Goal: Task Accomplishment & Management: Manage account settings

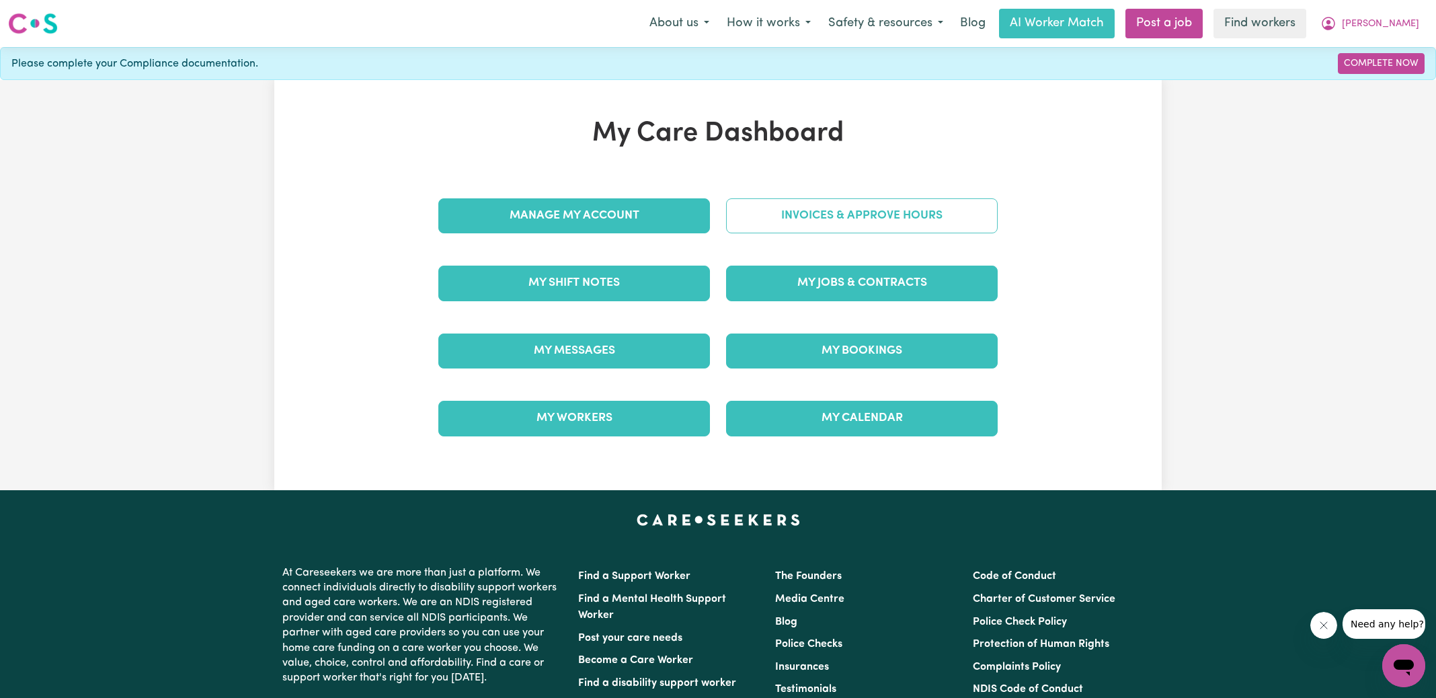
click at [756, 224] on link "Invoices & Approve Hours" at bounding box center [862, 215] width 272 height 35
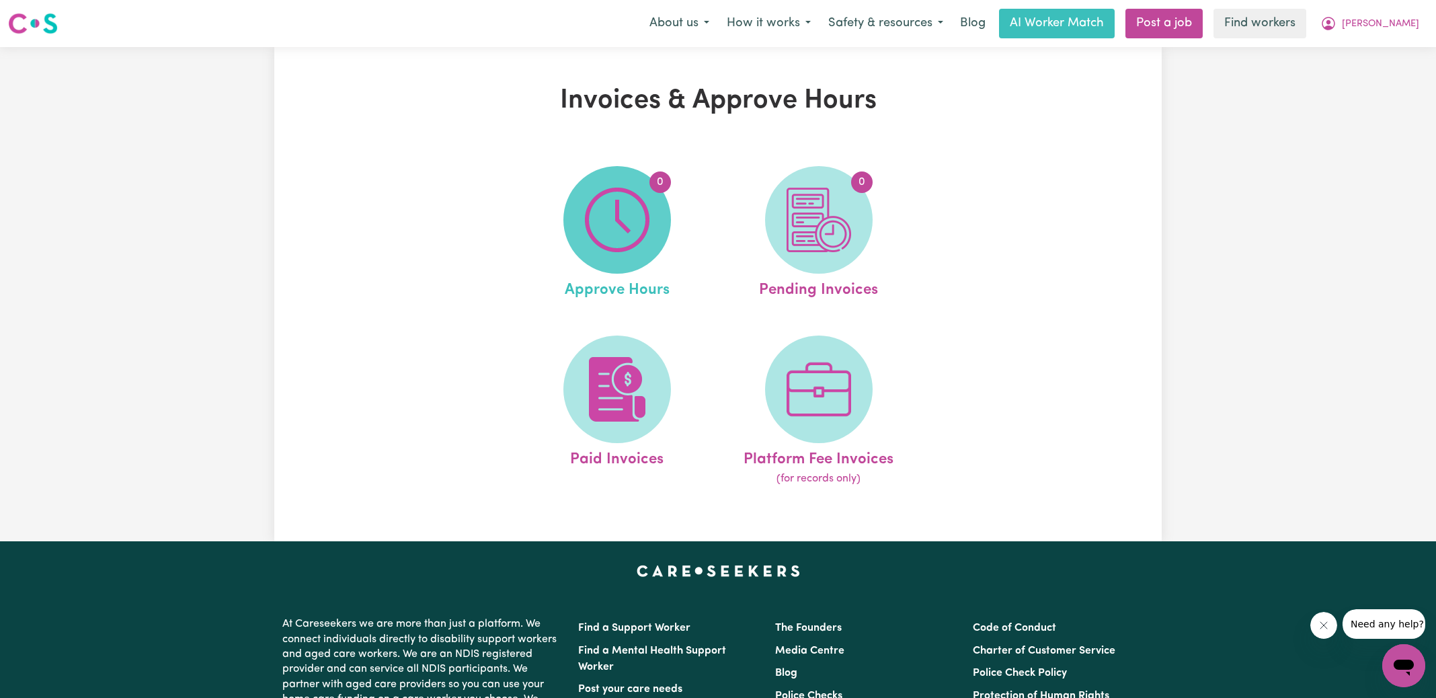
click at [585, 232] on img at bounding box center [617, 220] width 65 height 65
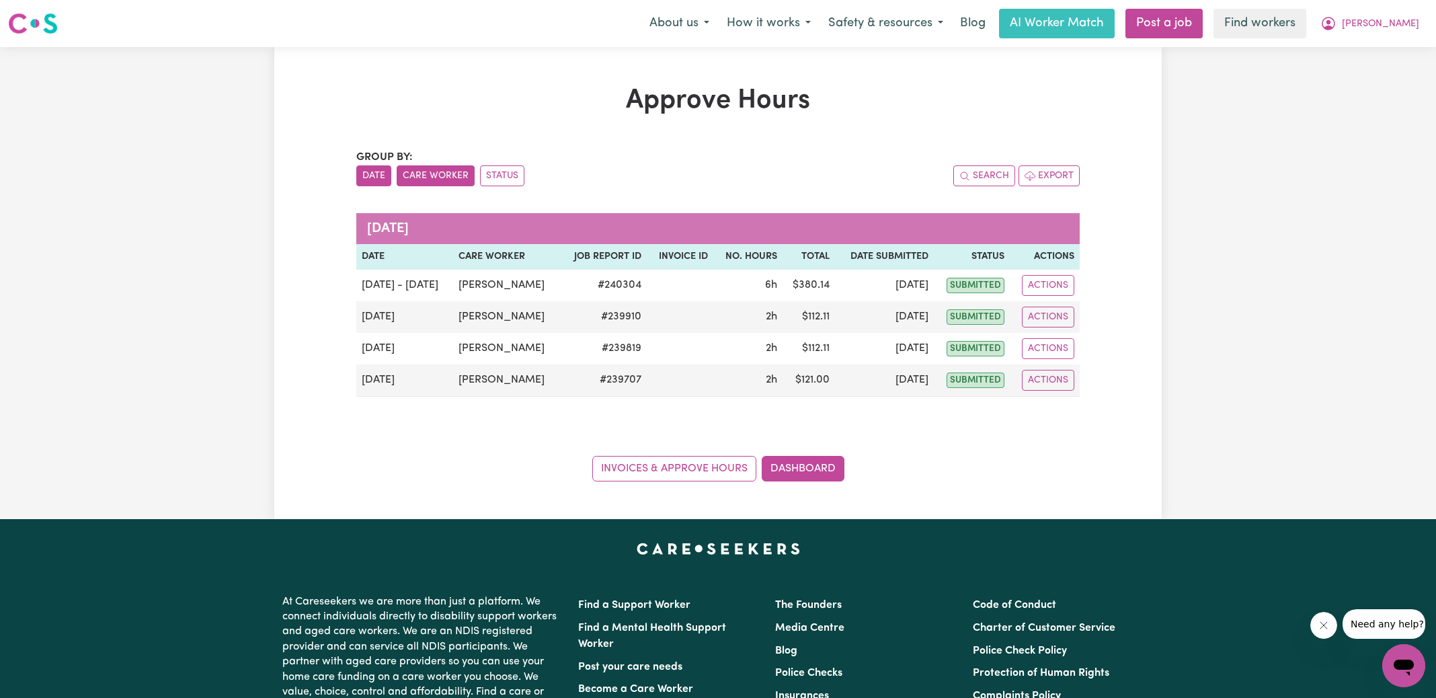
click at [446, 171] on button "Care Worker" at bounding box center [436, 175] width 78 height 21
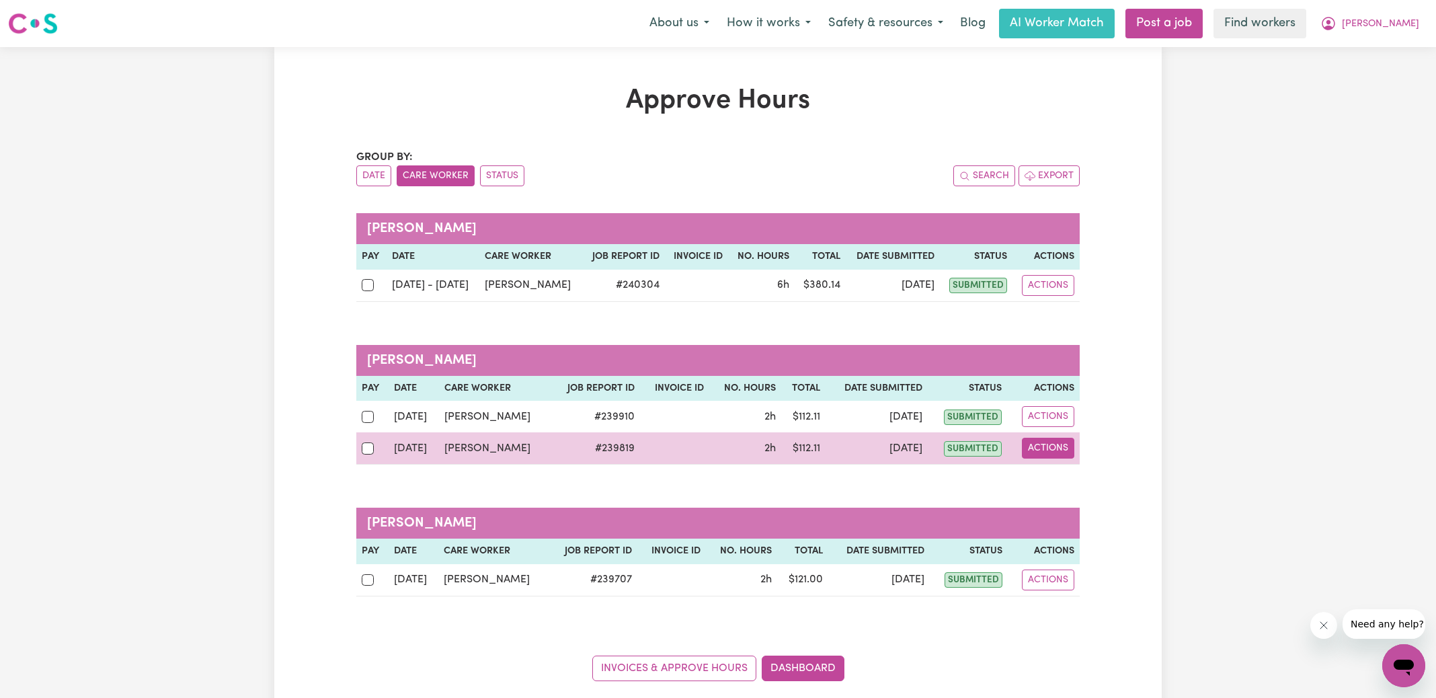
click at [1058, 453] on button "Actions" at bounding box center [1048, 448] width 52 height 21
click at [1066, 479] on link "View Job Report" at bounding box center [1081, 478] width 115 height 27
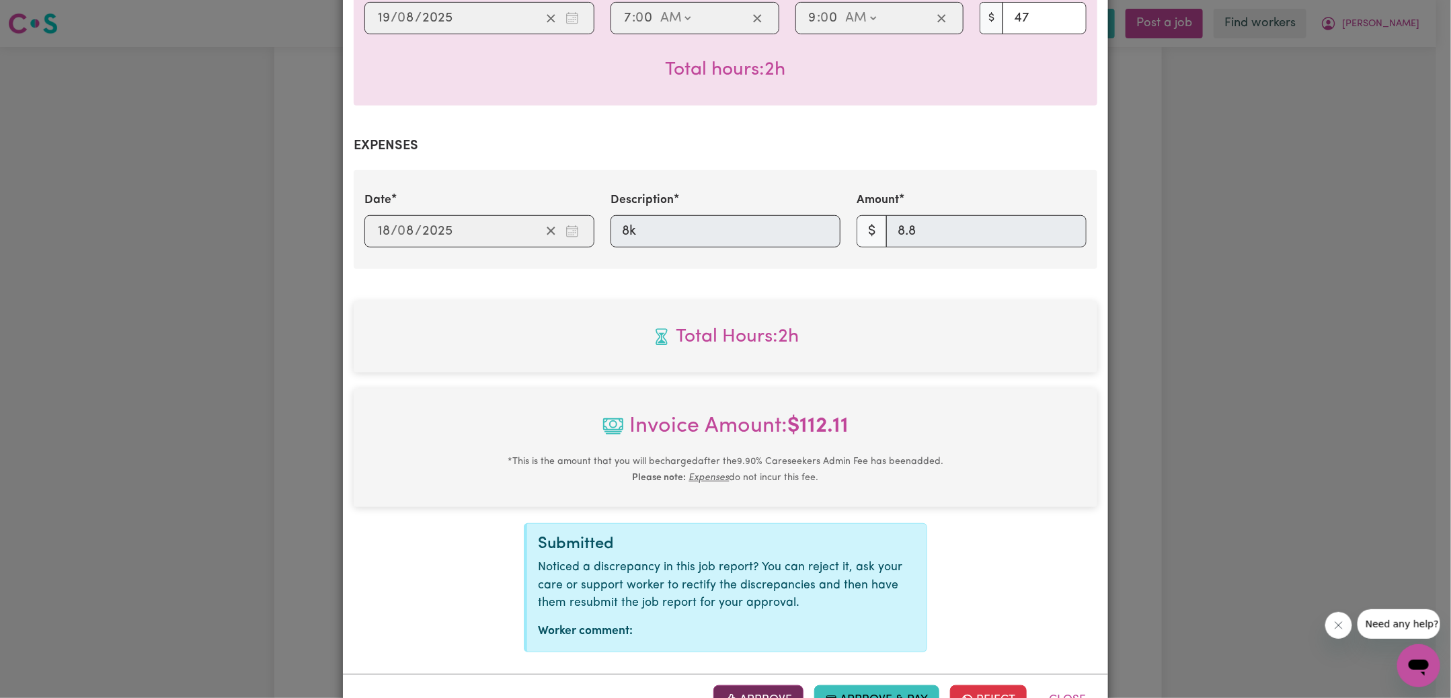
scroll to position [420, 0]
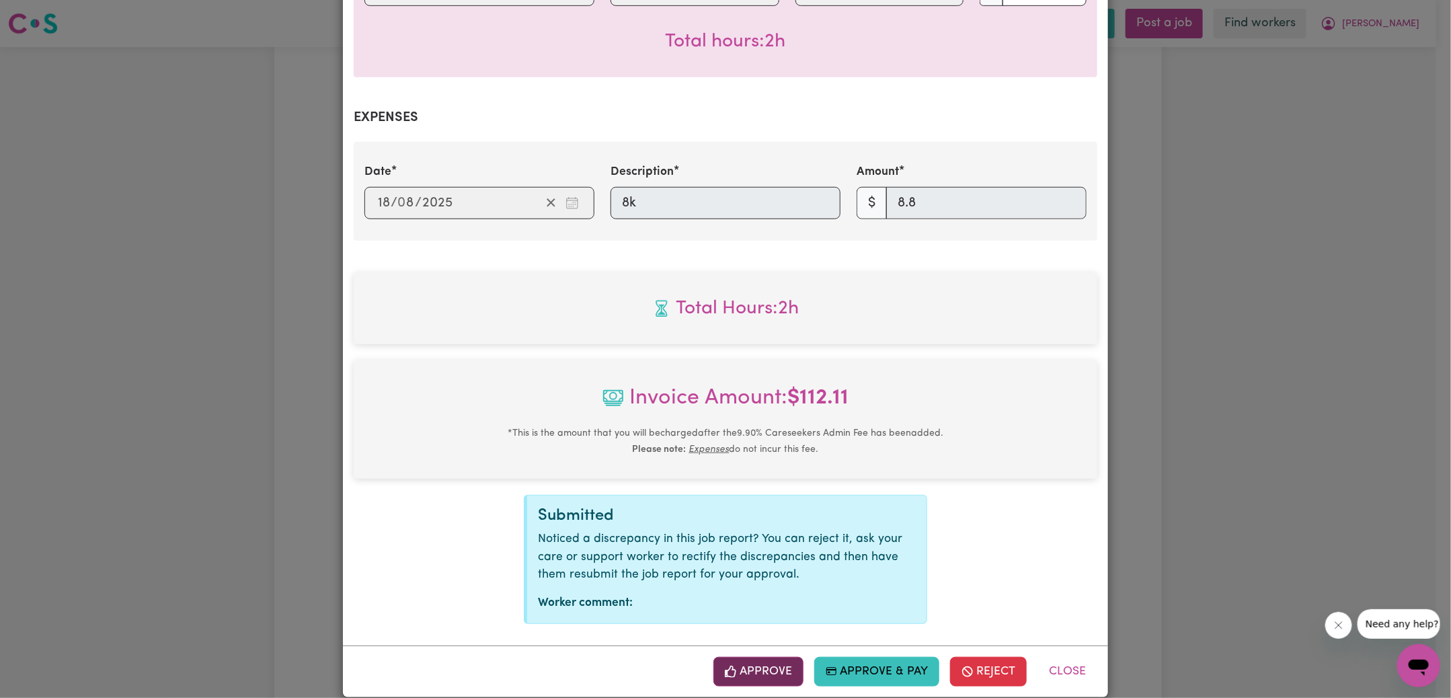
click at [762, 661] on button "Approve" at bounding box center [758, 672] width 90 height 30
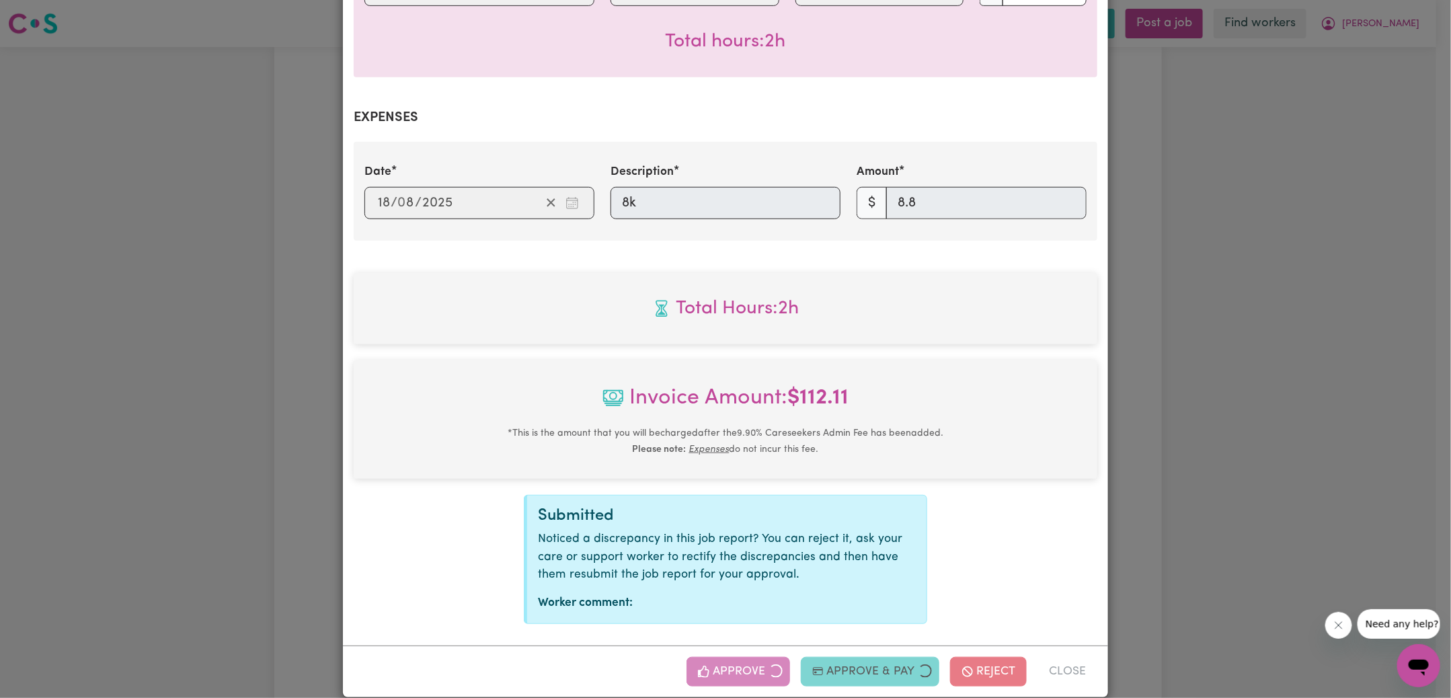
click at [1197, 455] on div "Job Report # 239819 - [PERSON_NAME] Summary Job report # 239819 Client name: [P…" at bounding box center [725, 349] width 1451 height 698
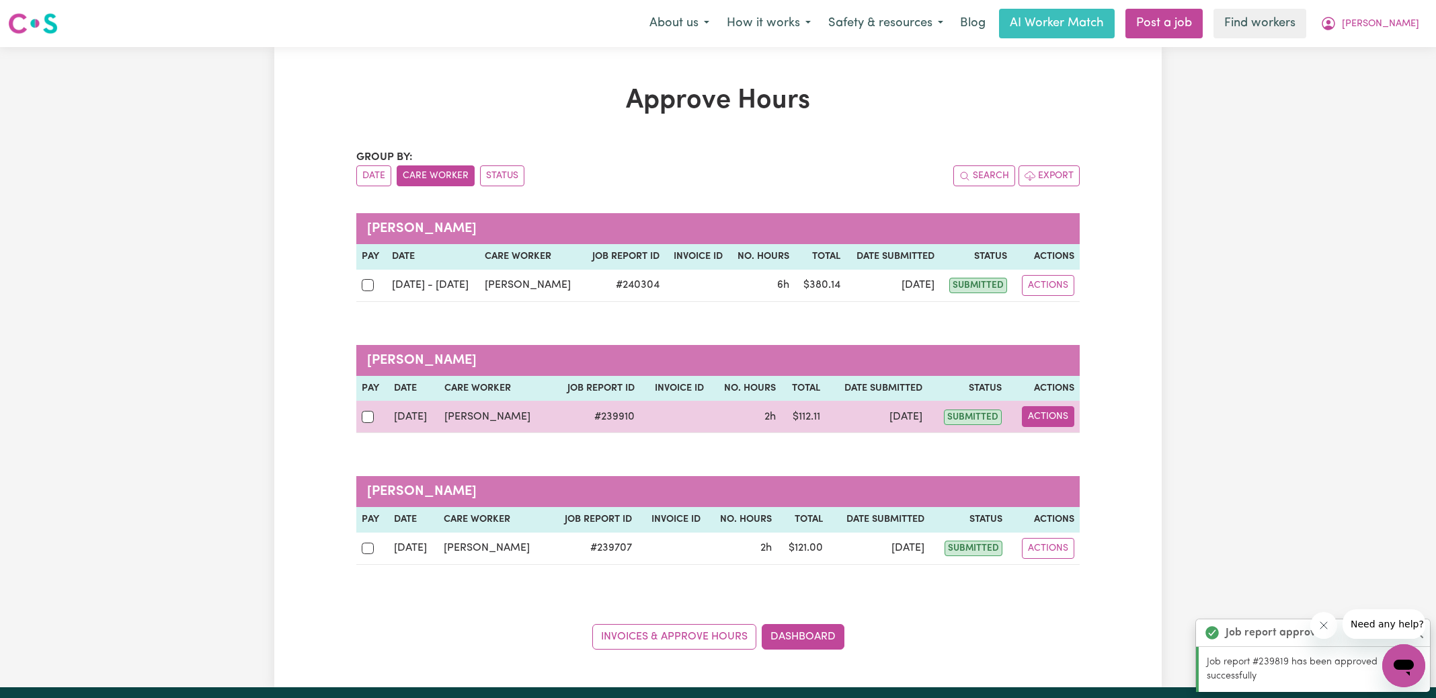
click at [1042, 420] on button "Actions" at bounding box center [1048, 416] width 52 height 21
click at [1059, 446] on link "View Job Report" at bounding box center [1081, 447] width 115 height 27
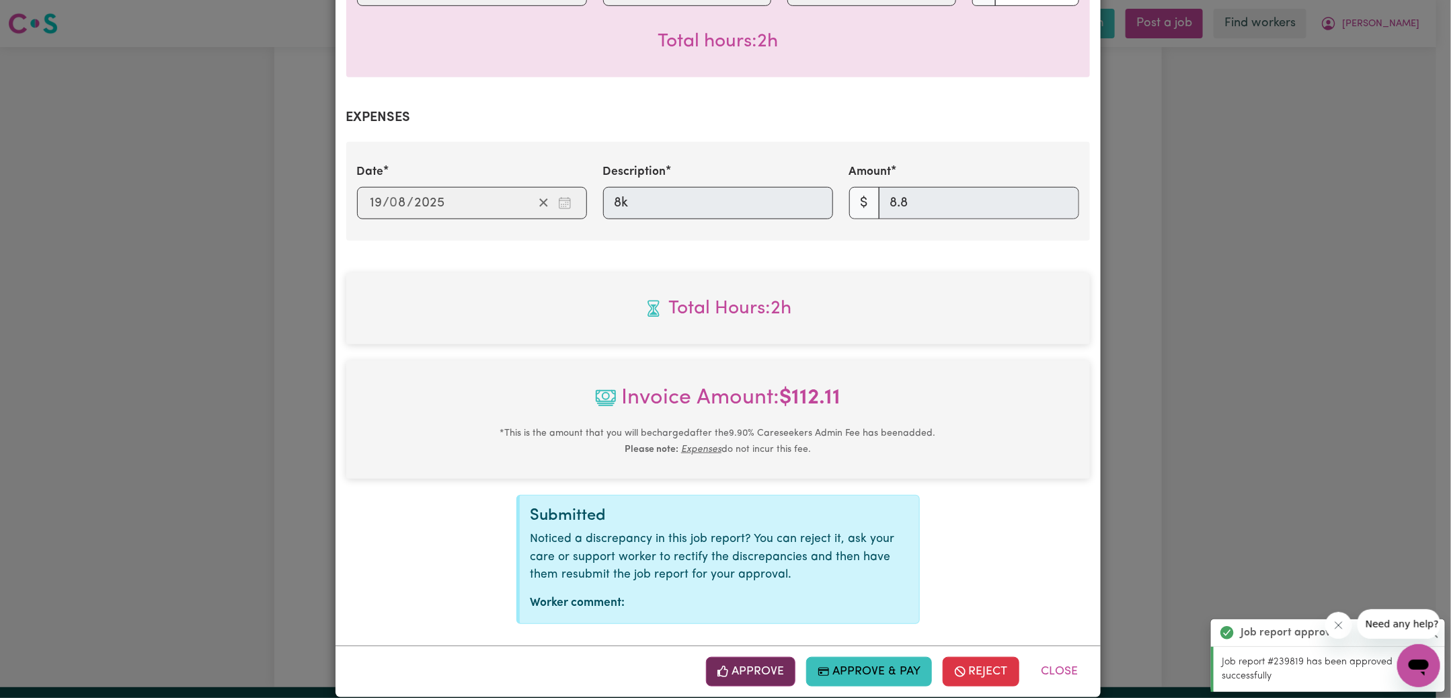
click at [767, 657] on button "Approve" at bounding box center [751, 672] width 90 height 30
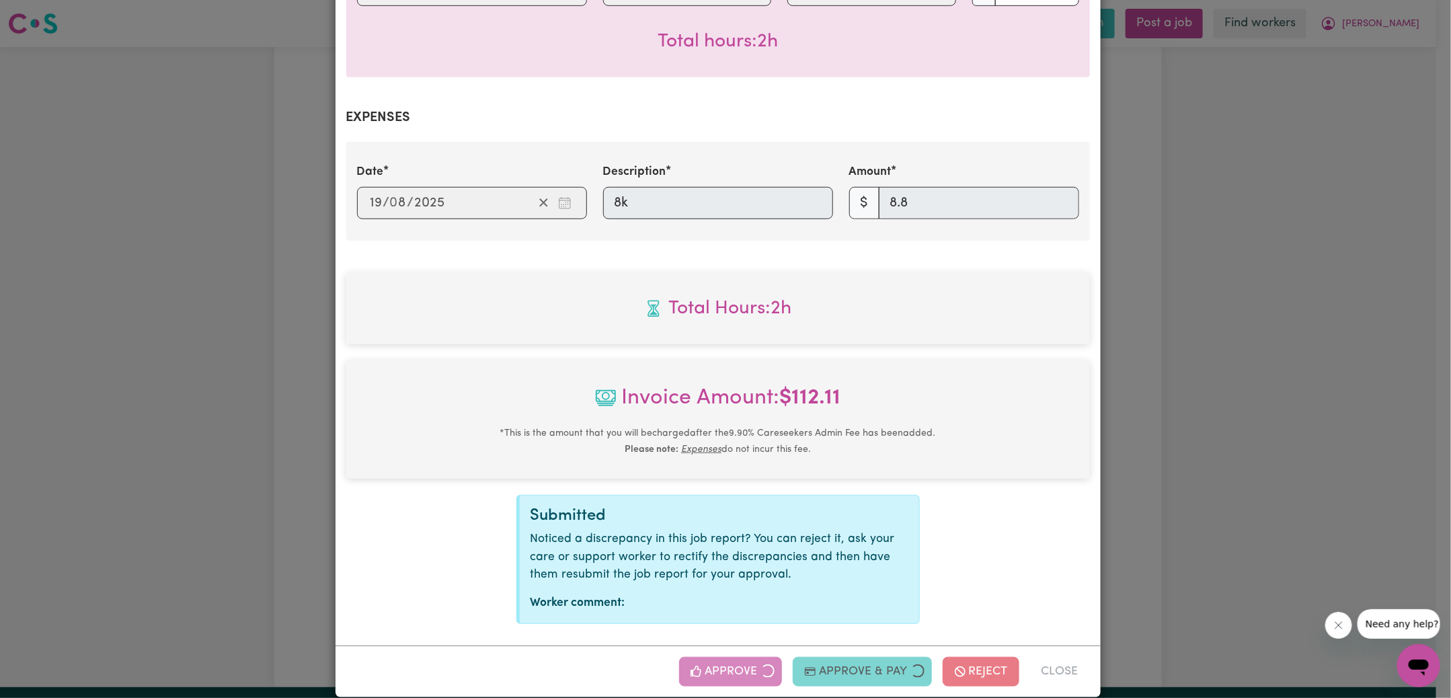
drag, startPoint x: 1249, startPoint y: 358, endPoint x: 1241, endPoint y: 360, distance: 8.8
click at [1249, 358] on div "Job Report # 239910 - [PERSON_NAME] Summary Job report # 239910 Client name: [P…" at bounding box center [725, 349] width 1451 height 698
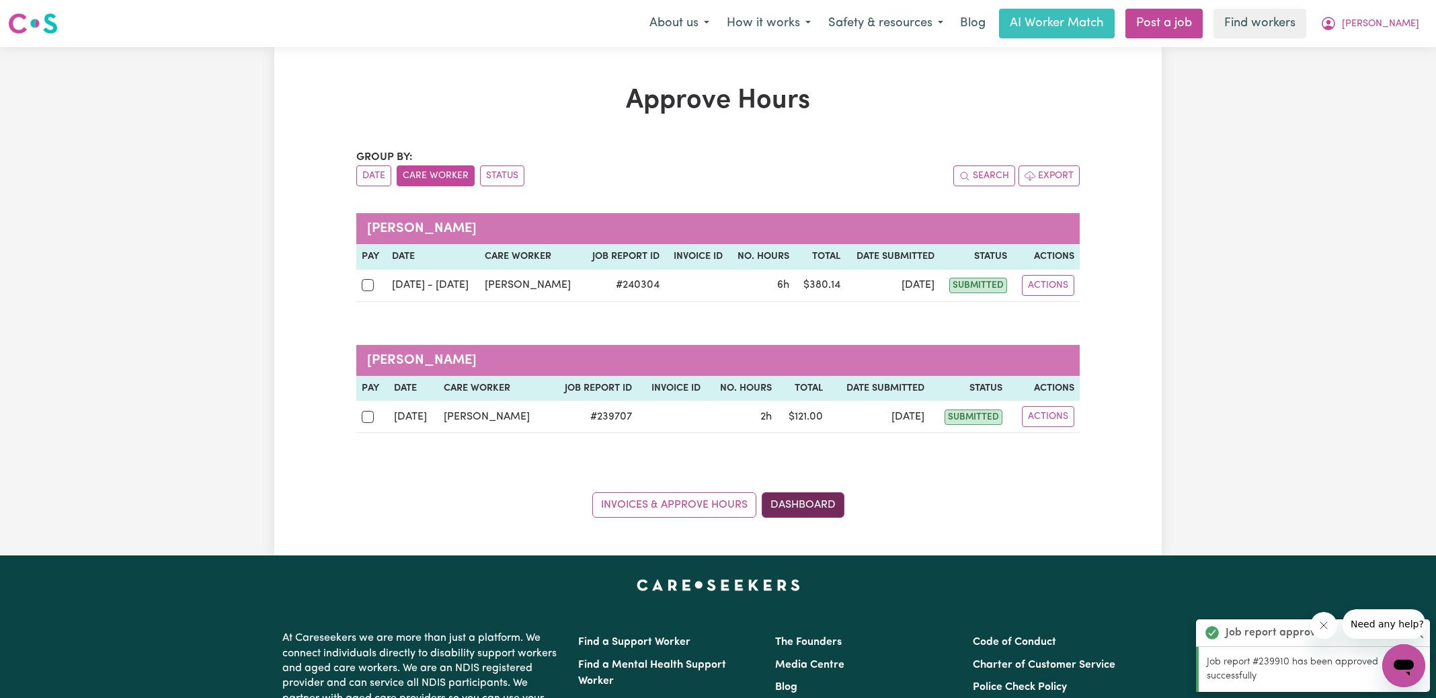
click at [830, 508] on link "Dashboard" at bounding box center [803, 505] width 83 height 26
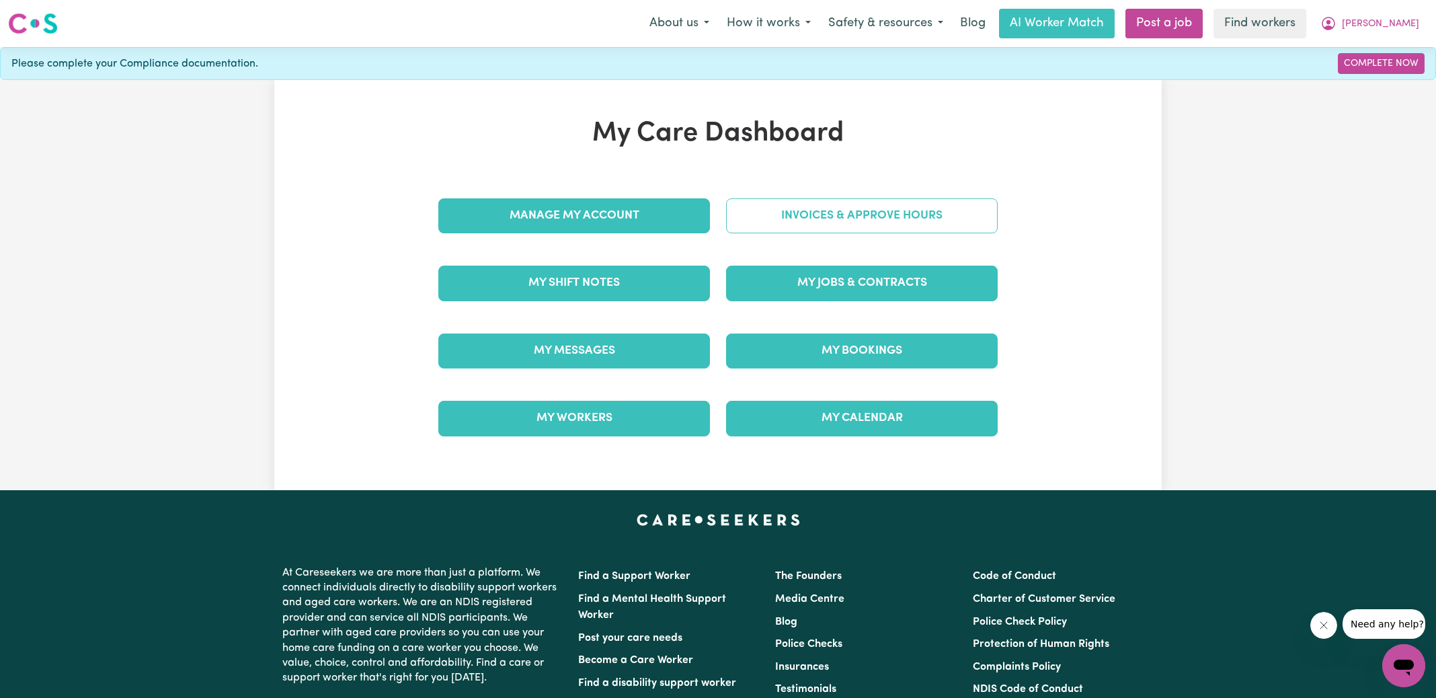
click at [848, 219] on link "Invoices & Approve Hours" at bounding box center [862, 215] width 272 height 35
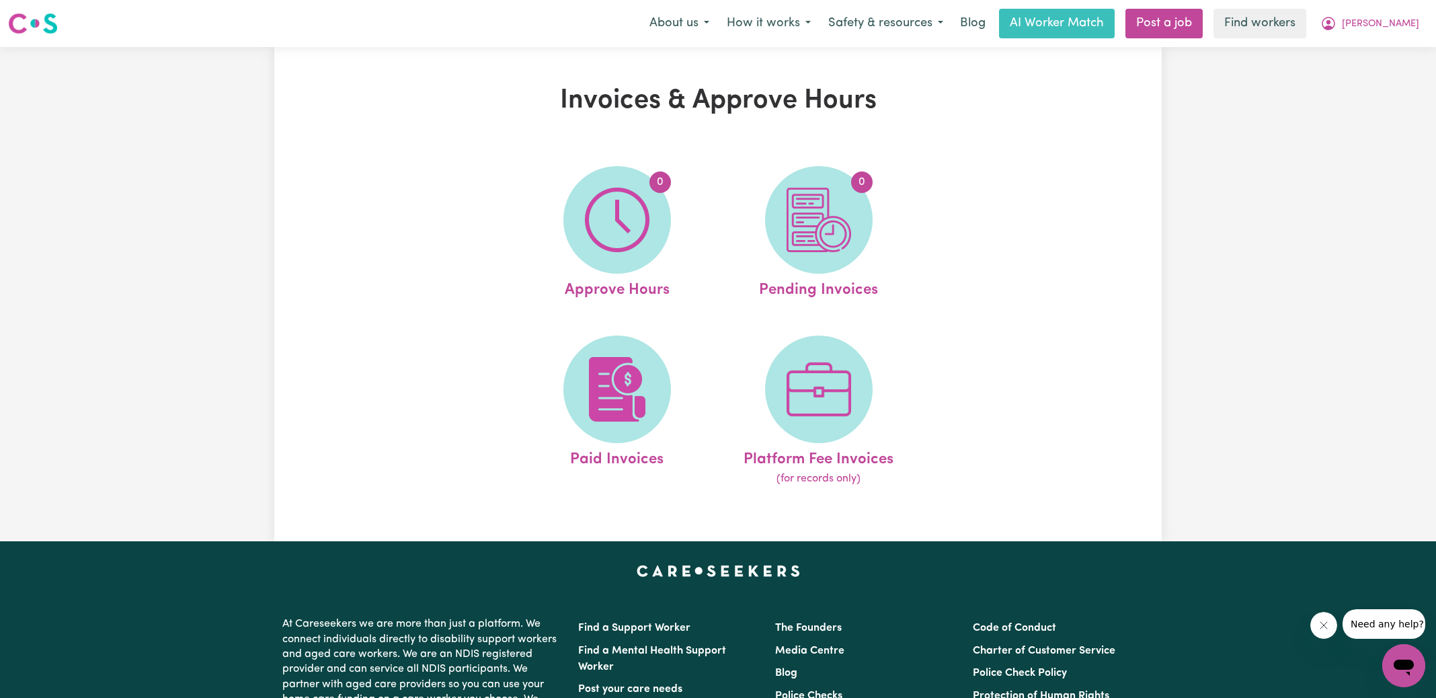
click at [848, 219] on img at bounding box center [819, 220] width 65 height 65
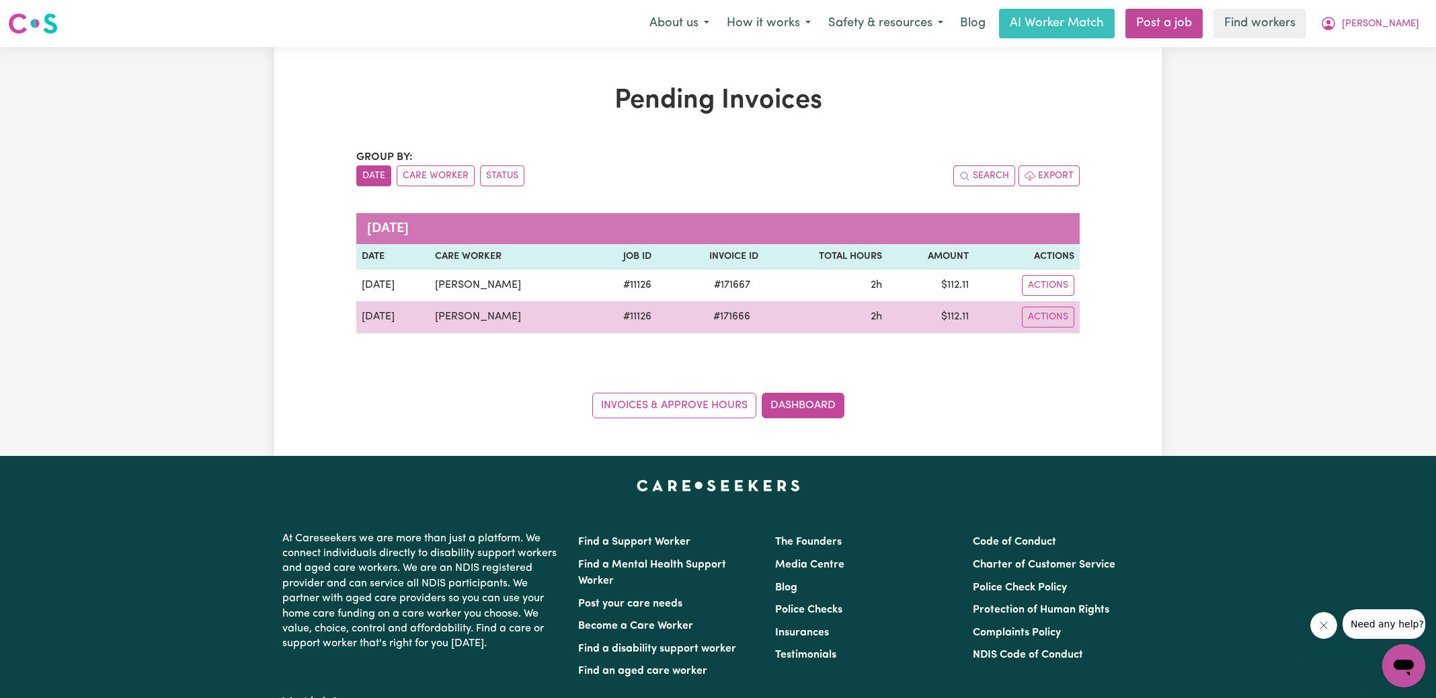
click at [721, 314] on span "# 171666" at bounding box center [731, 317] width 53 height 16
copy span "171666"
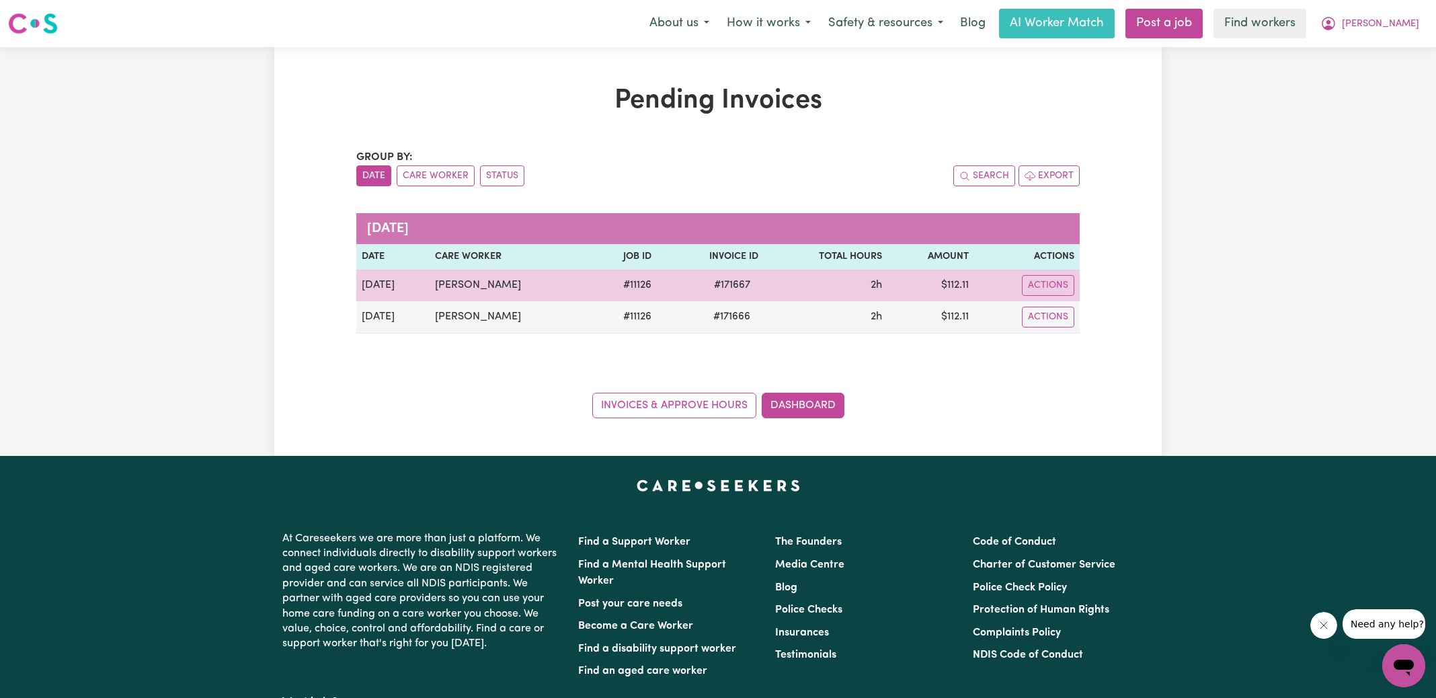
click at [728, 283] on span "# 171667" at bounding box center [732, 285] width 52 height 16
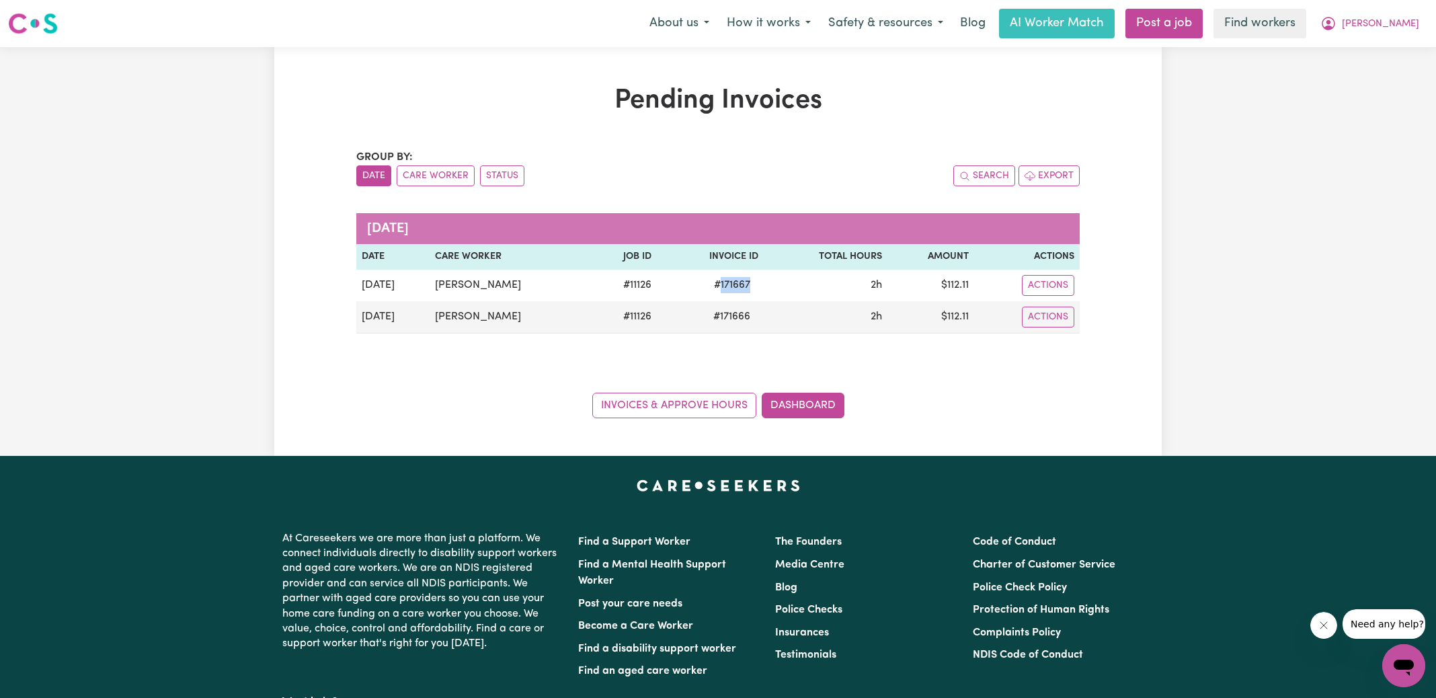
copy span "171667"
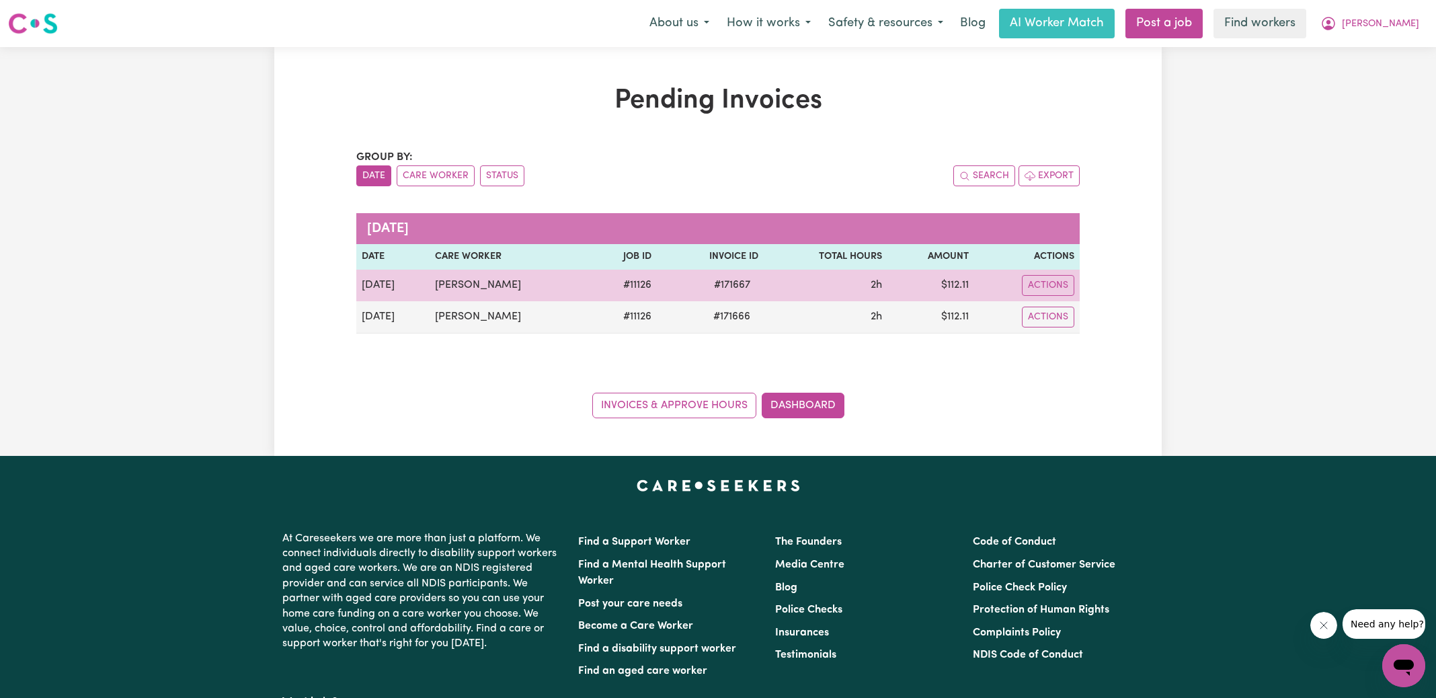
click at [953, 286] on td "$ 112.11" at bounding box center [931, 286] width 87 height 32
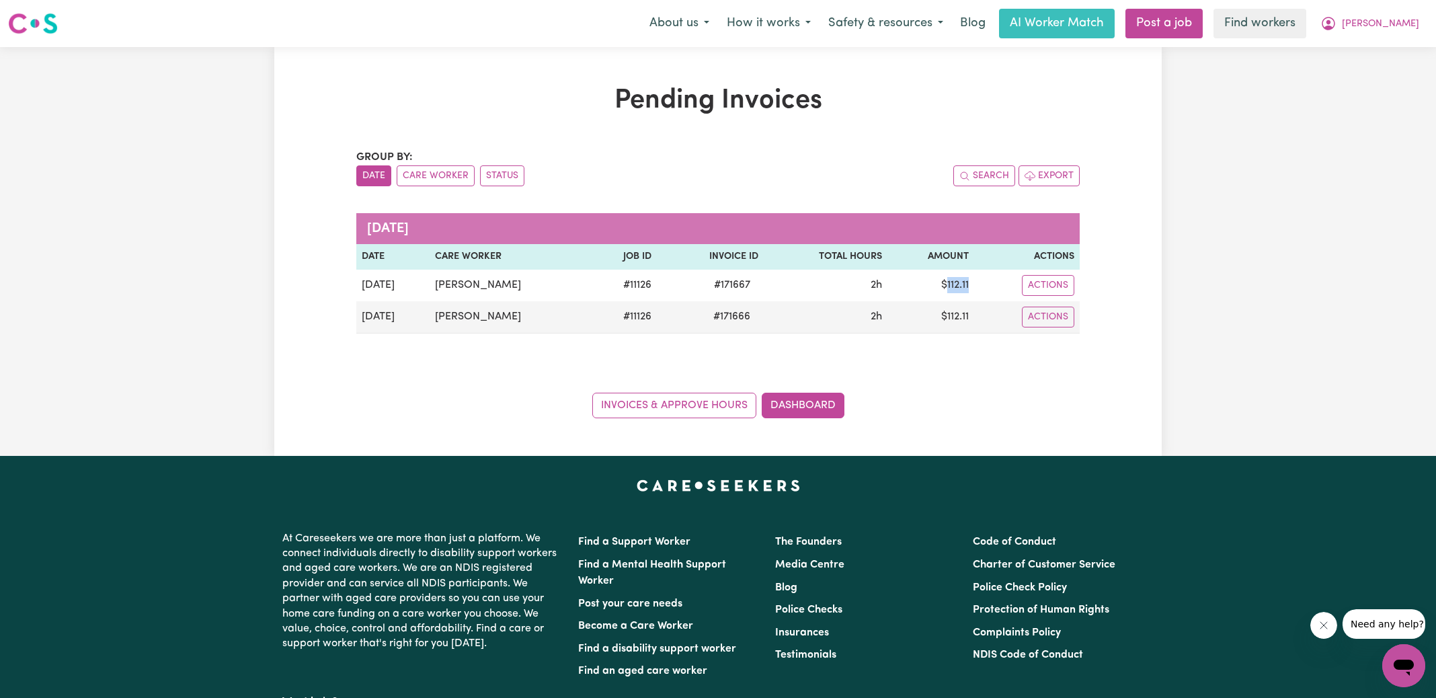
copy td "112.11"
drag, startPoint x: 1387, startPoint y: 18, endPoint x: 1391, endPoint y: 37, distance: 19.3
click at [1387, 18] on span "[PERSON_NAME]" at bounding box center [1380, 24] width 77 height 15
click at [1384, 74] on link "Logout" at bounding box center [1374, 78] width 106 height 26
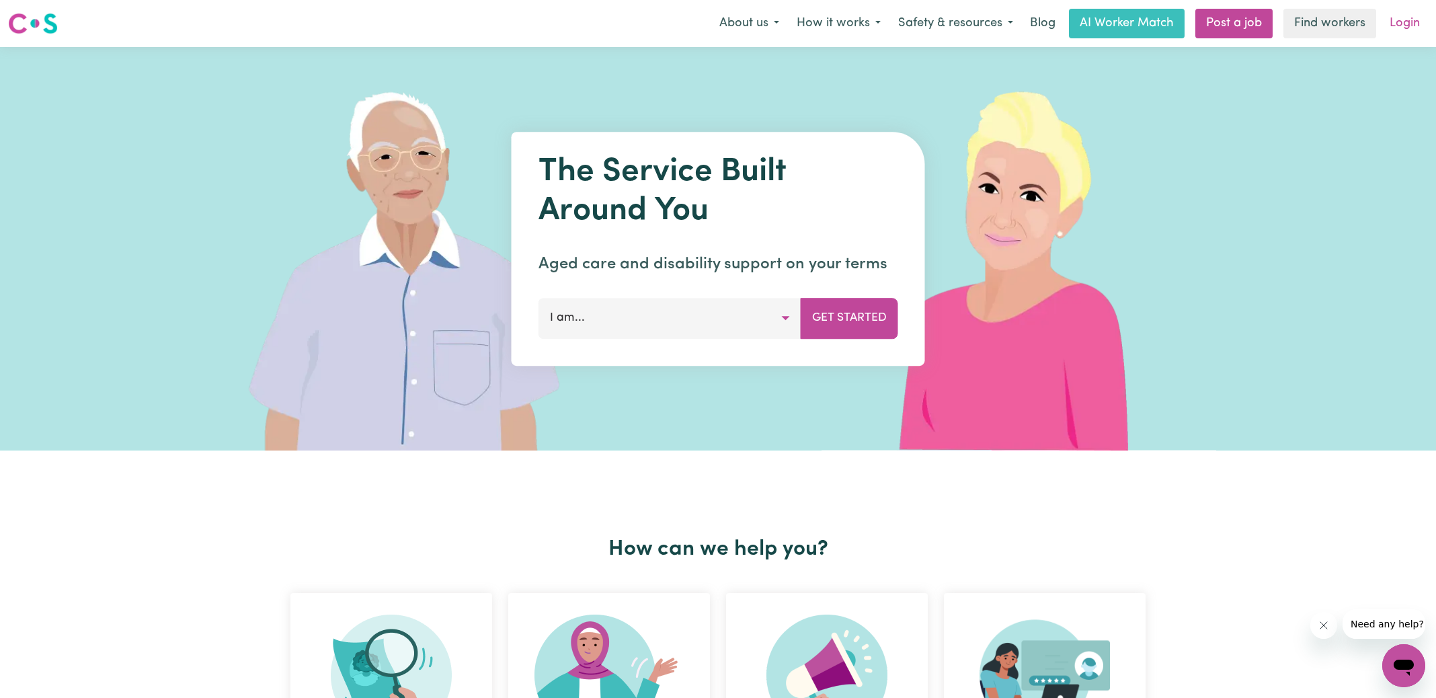
click at [1402, 23] on link "Login" at bounding box center [1405, 24] width 46 height 30
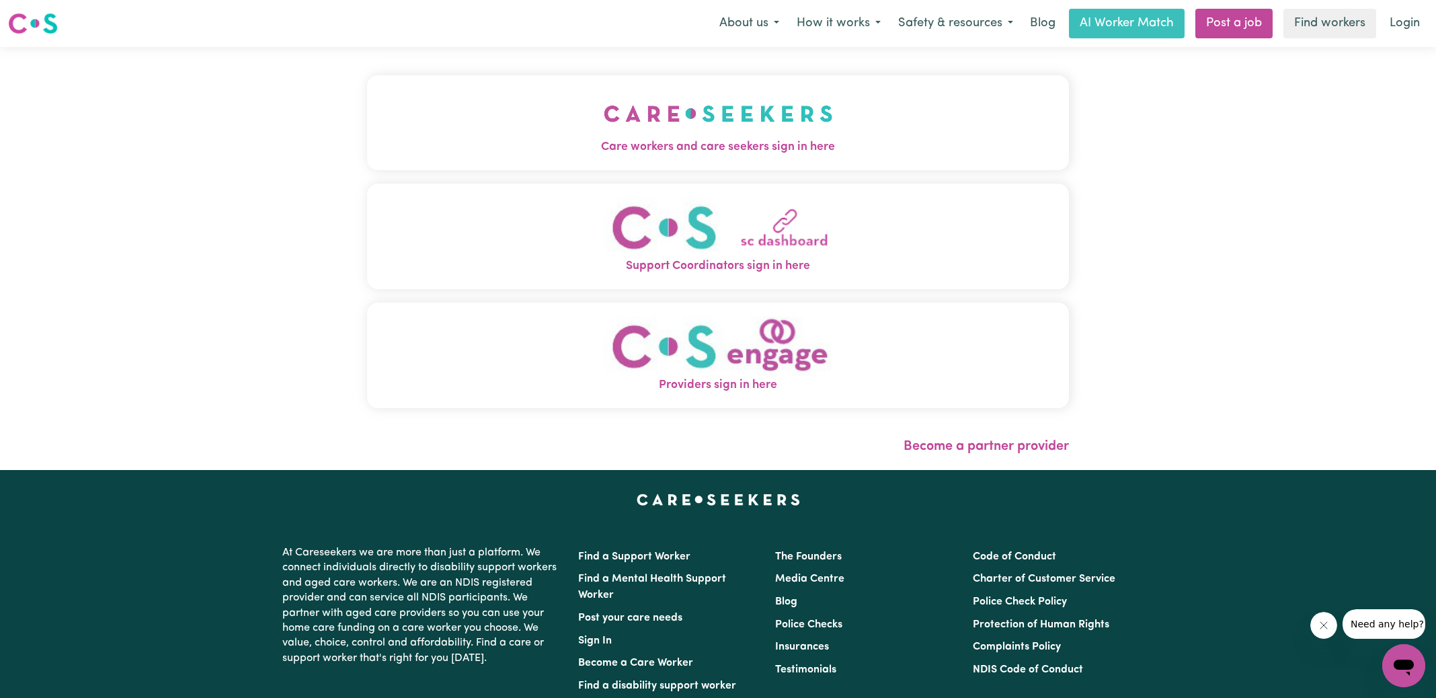
click at [648, 133] on img "Care workers and care seekers sign in here" at bounding box center [718, 114] width 229 height 50
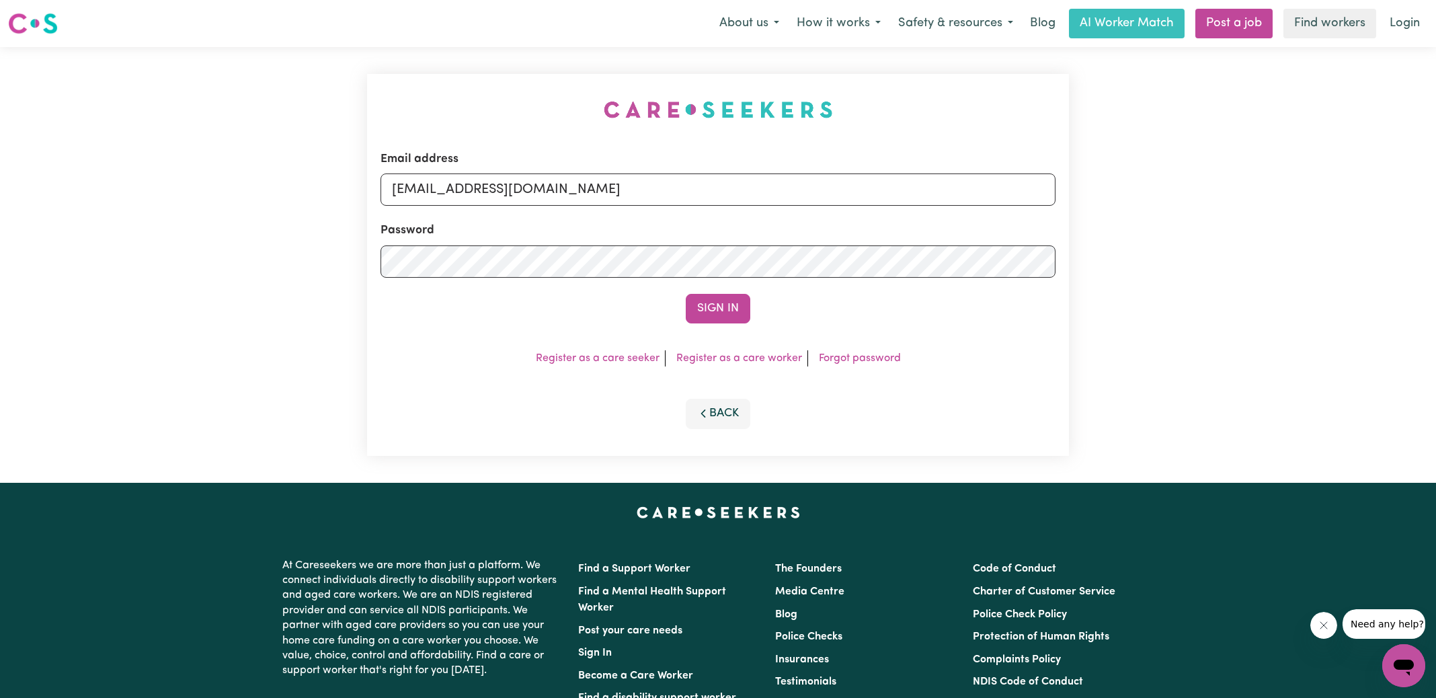
drag, startPoint x: 413, startPoint y: 70, endPoint x: 540, endPoint y: 107, distance: 132.4
click at [413, 70] on div "Email address [EMAIL_ADDRESS][DOMAIN_NAME] Password Sign In Register as a care …" at bounding box center [718, 265] width 718 height 436
drag, startPoint x: 459, startPoint y: 190, endPoint x: 1099, endPoint y: 195, distance: 640.1
click at [1099, 195] on div "Email address [EMAIL_ADDRESS][DOMAIN_NAME] Password Sign In Register as a care …" at bounding box center [718, 265] width 1436 height 436
type input "[EMAIL_ADDRESS][DOMAIN_NAME]"
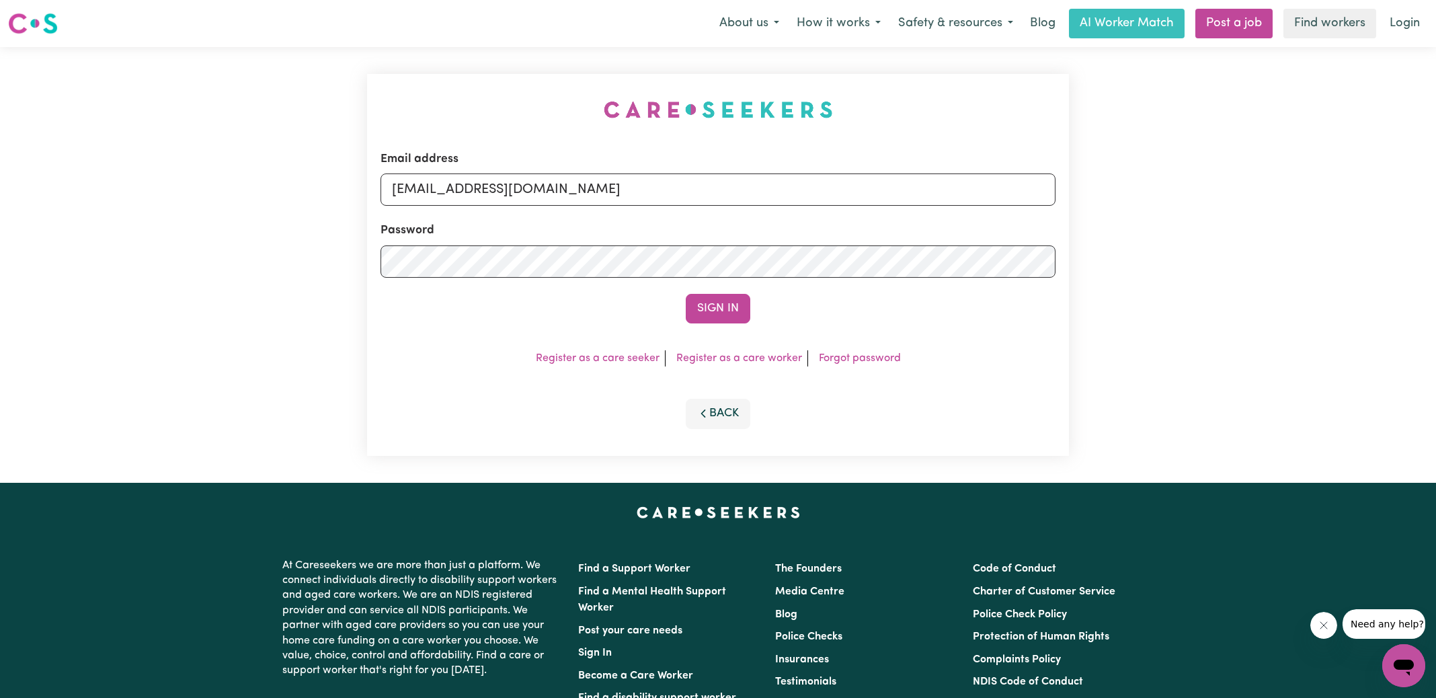
click at [686, 294] on button "Sign In" at bounding box center [718, 309] width 65 height 30
